Goal: Task Accomplishment & Management: Use online tool/utility

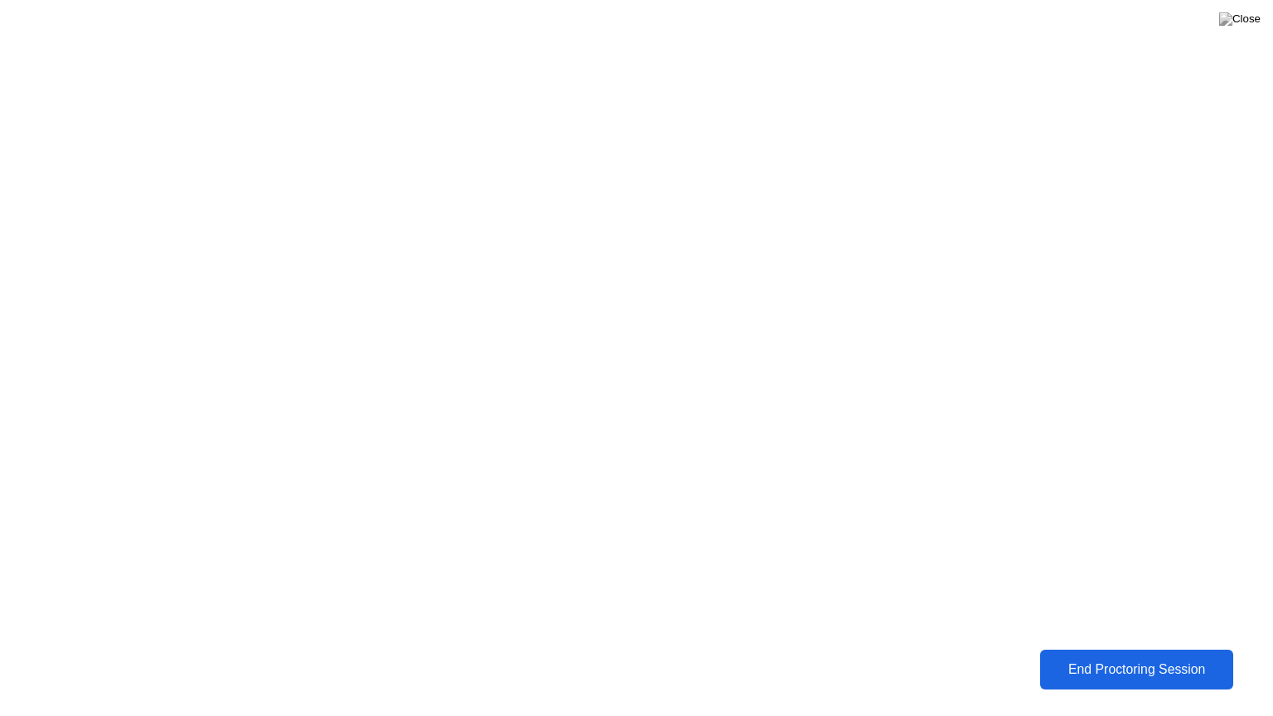
click at [1113, 662] on div "End Proctoring Session" at bounding box center [1136, 669] width 183 height 15
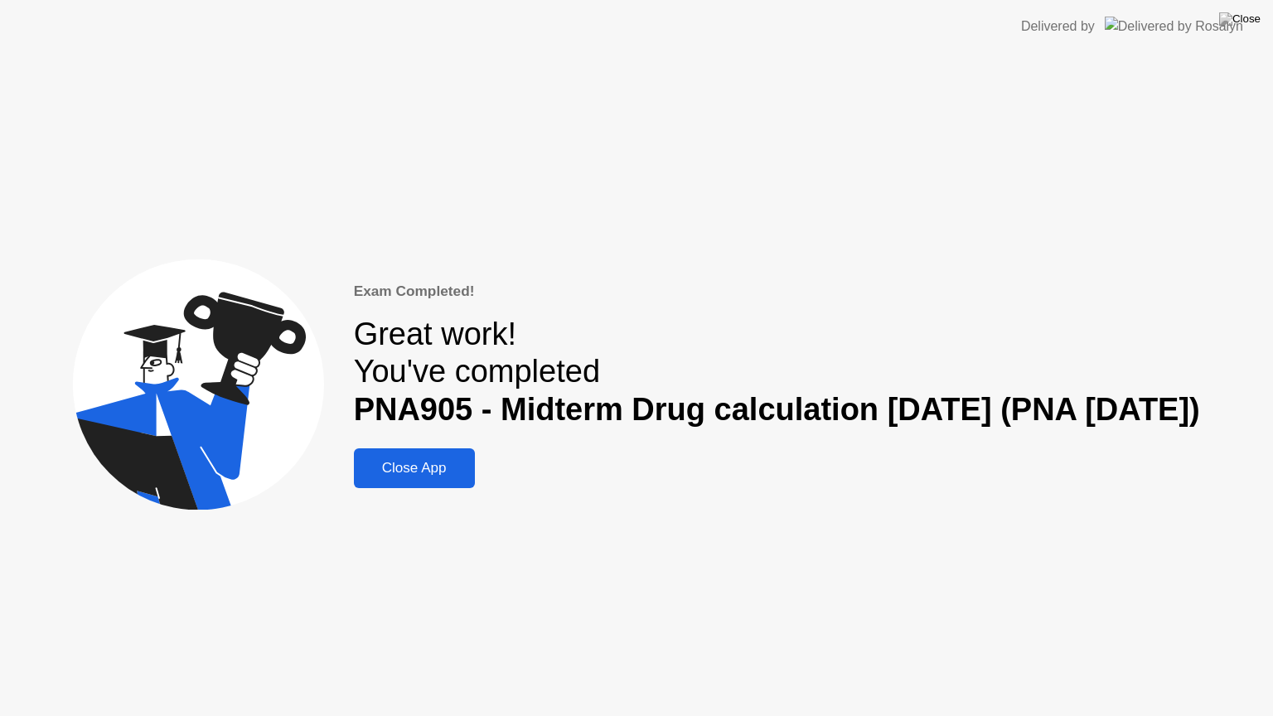
click at [428, 471] on div "Close App" at bounding box center [414, 468] width 111 height 17
